Goal: Transaction & Acquisition: Download file/media

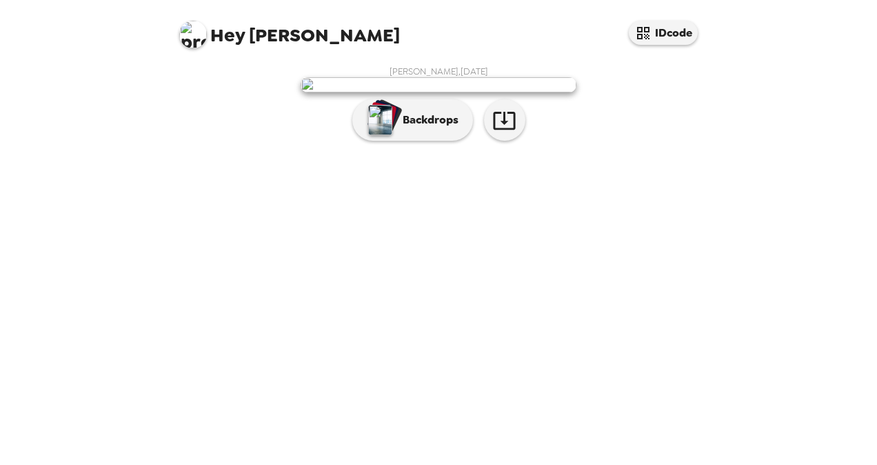
click at [502, 92] on img at bounding box center [439, 84] width 276 height 15
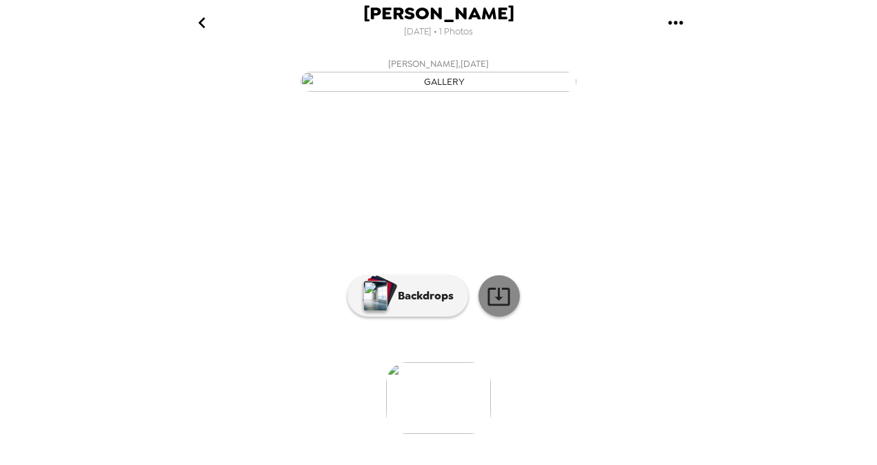
click at [506, 317] on link at bounding box center [499, 295] width 41 height 41
click at [675, 19] on icon "gallery menu" at bounding box center [676, 23] width 22 height 22
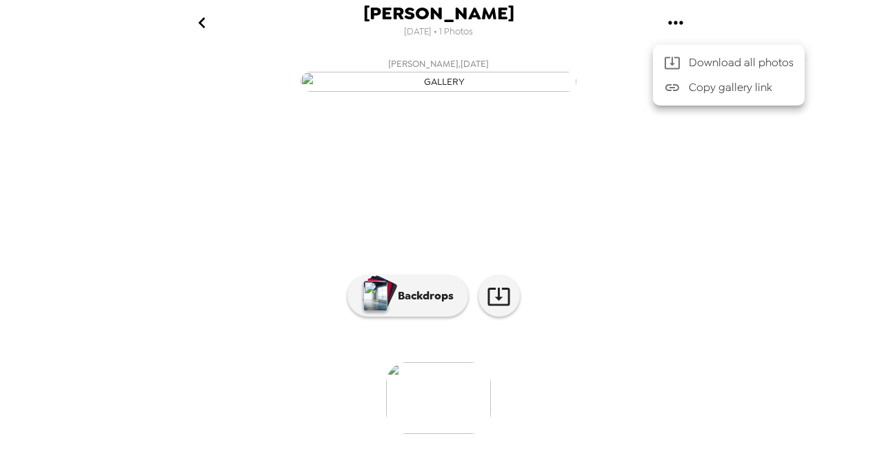
click at [744, 61] on span "Download all photos" at bounding box center [741, 62] width 105 height 17
